Goal: Task Accomplishment & Management: Manage account settings

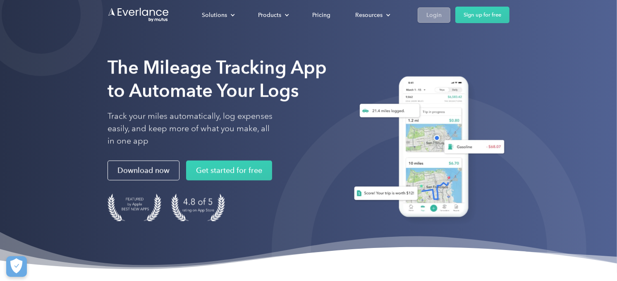
click at [432, 18] on div "Login" at bounding box center [434, 15] width 15 height 10
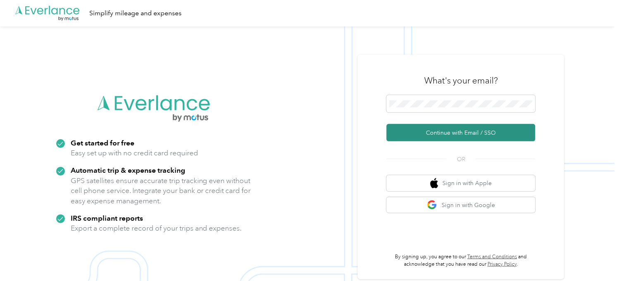
click at [449, 130] on button "Continue with Email / SSO" at bounding box center [461, 132] width 149 height 17
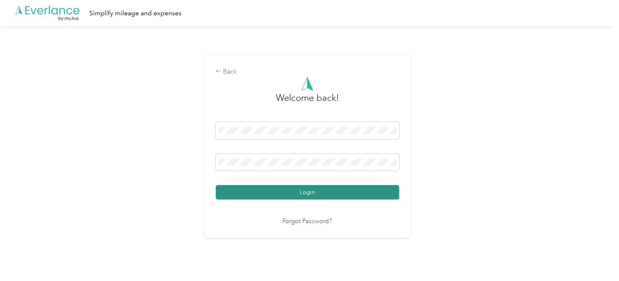
click at [371, 185] on button "Login" at bounding box center [308, 192] width 184 height 14
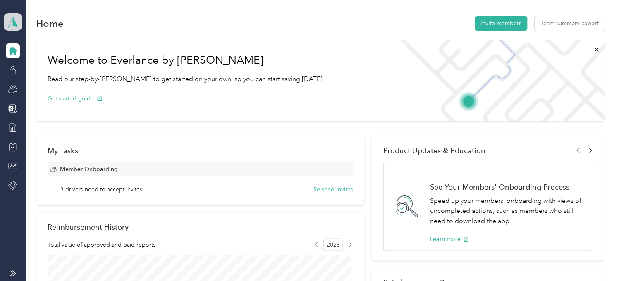
click at [17, 17] on icon at bounding box center [13, 22] width 12 height 12
click at [50, 68] on div "Team dashboard" at bounding box center [34, 65] width 46 height 9
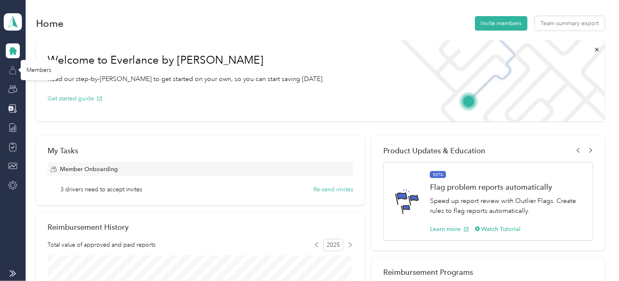
click at [10, 70] on icon at bounding box center [13, 71] width 6 height 5
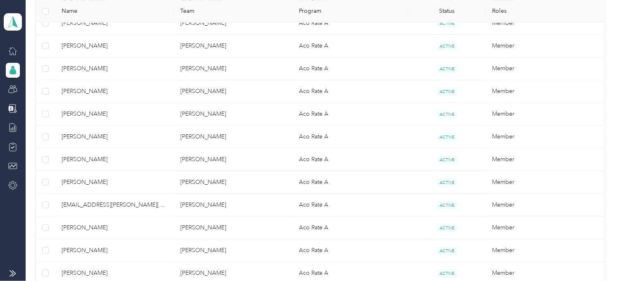
scroll to position [506, 0]
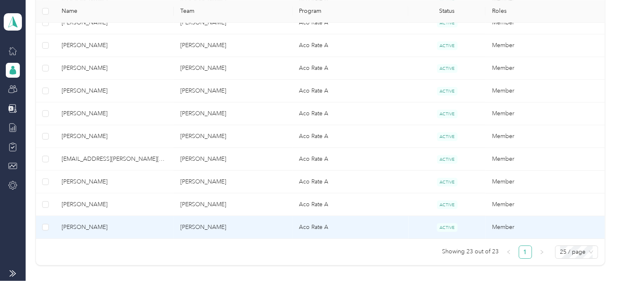
click at [150, 229] on span "Michael Feckestoudt" at bounding box center [115, 227] width 106 height 9
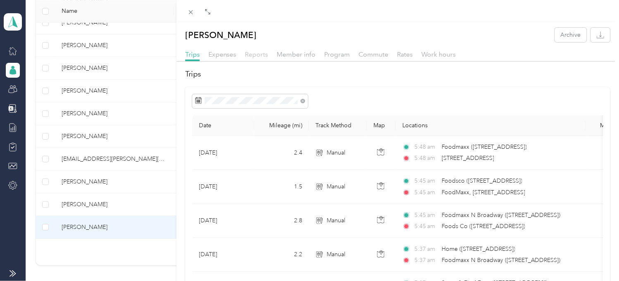
click at [254, 55] on span "Reports" at bounding box center [256, 54] width 23 height 8
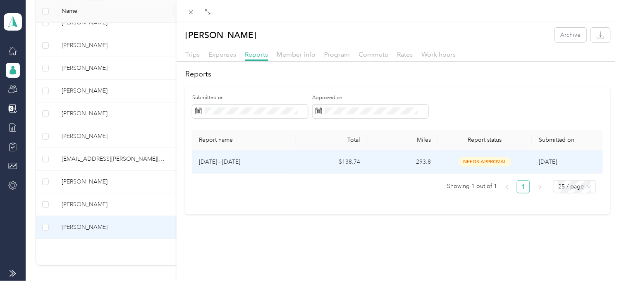
click at [250, 165] on p "Sep 16 - 30, 2025" at bounding box center [244, 162] width 91 height 9
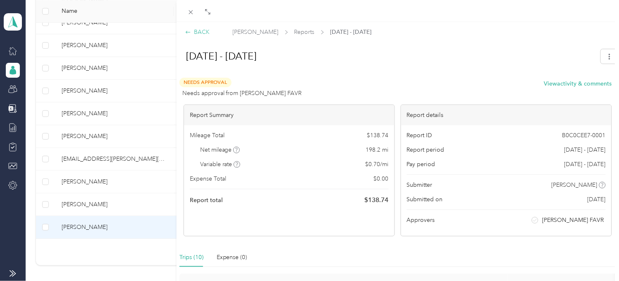
click at [189, 33] on icon at bounding box center [188, 32] width 6 height 6
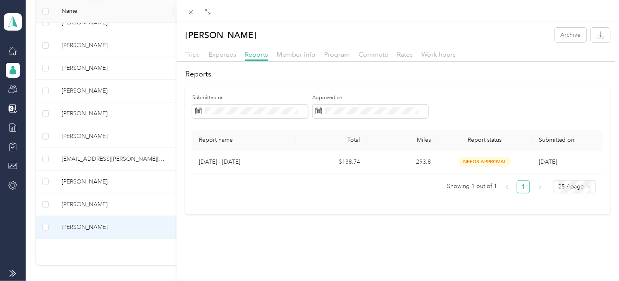
click at [193, 55] on span "Trips" at bounding box center [192, 54] width 14 height 8
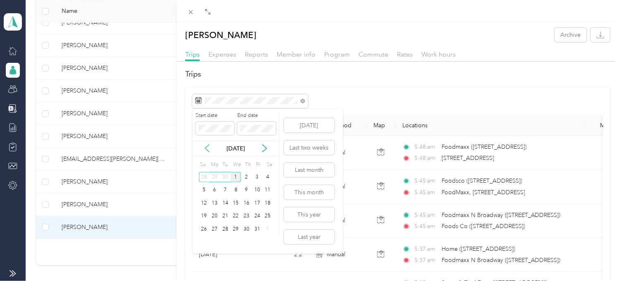
click at [210, 150] on icon at bounding box center [207, 148] width 8 height 8
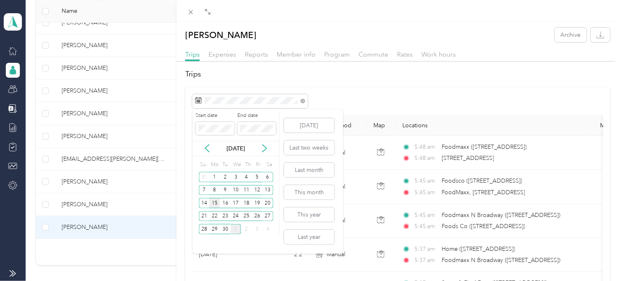
click at [216, 201] on div "15" at bounding box center [214, 203] width 11 height 10
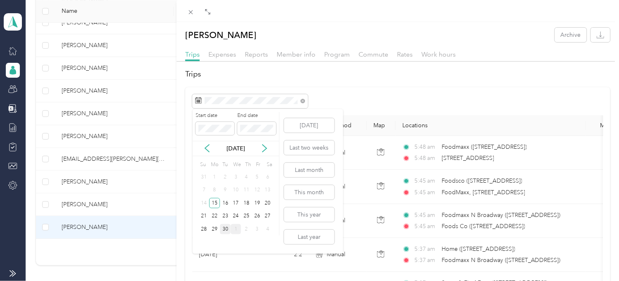
click at [226, 228] on div "30" at bounding box center [225, 229] width 11 height 10
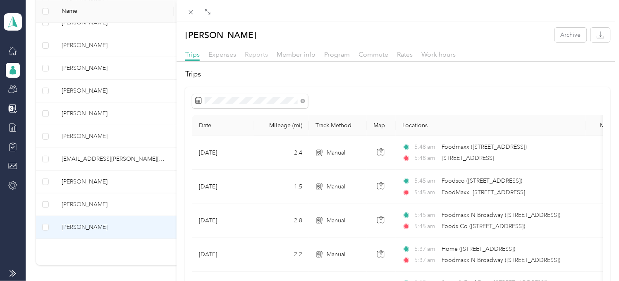
click at [252, 56] on span "Reports" at bounding box center [256, 54] width 23 height 8
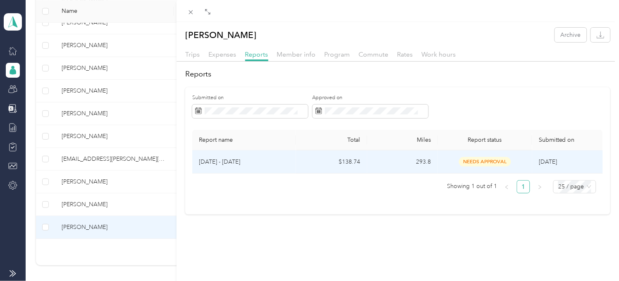
click at [277, 163] on p "Sep 16 - 30, 2025" at bounding box center [244, 162] width 91 height 9
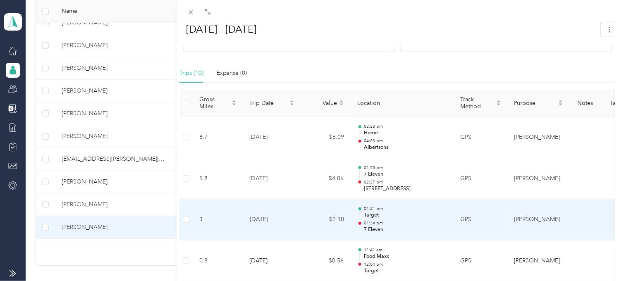
scroll to position [175, 0]
